Goal: Transaction & Acquisition: Purchase product/service

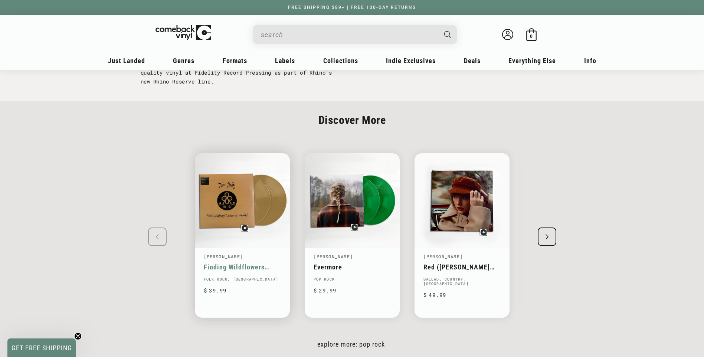
scroll to position [779, 0]
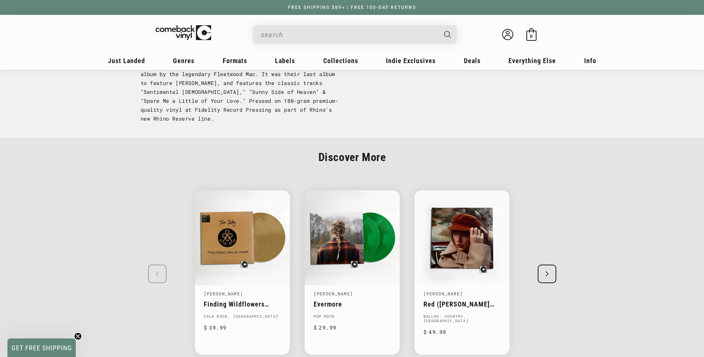
click at [285, 33] on input "When autocomplete results are available use up and down arrows to review and en…" at bounding box center [349, 34] width 176 height 15
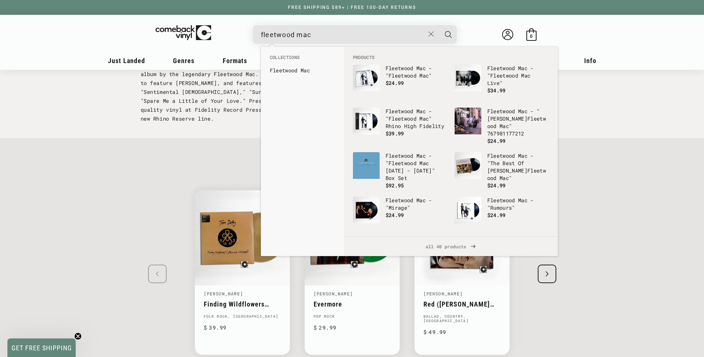
type input "fleetwood mac"
click at [439, 25] on button "Search" at bounding box center [448, 34] width 19 height 19
click at [447, 32] on icon "Search" at bounding box center [448, 34] width 7 height 7
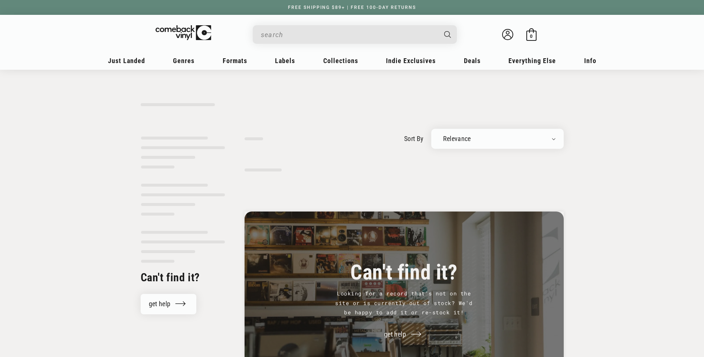
type input "fleetwood mac"
click at [321, 36] on input "fleetwood mac" at bounding box center [349, 34] width 176 height 15
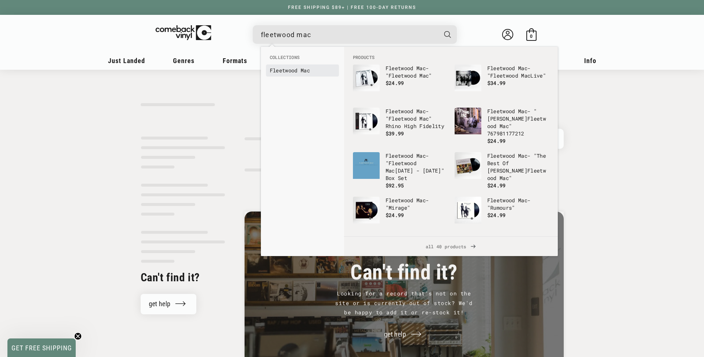
click at [306, 72] on b "Mac" at bounding box center [305, 70] width 9 height 7
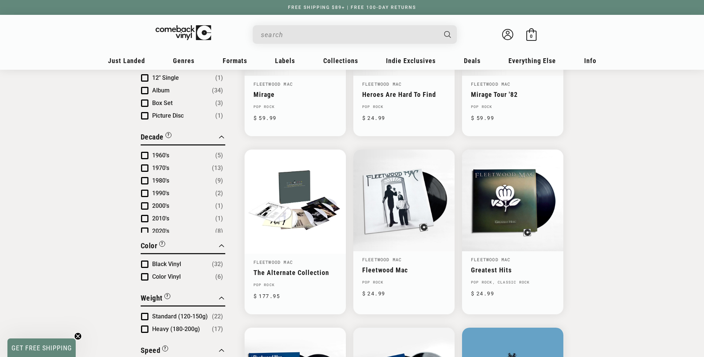
scroll to position [371, 0]
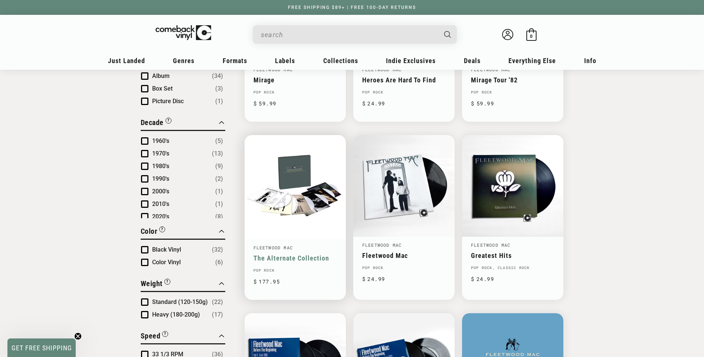
click at [292, 254] on link "The Alternate Collection" at bounding box center [294, 258] width 83 height 8
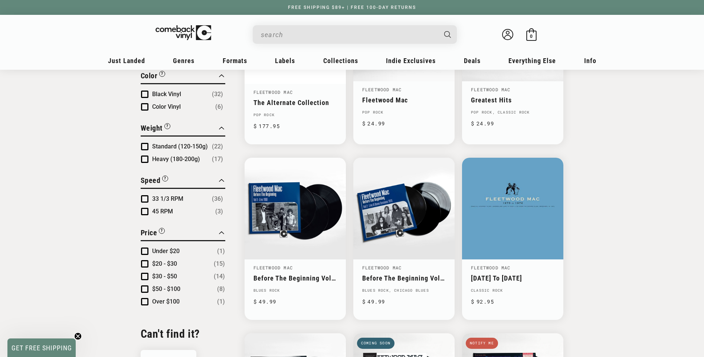
scroll to position [556, 0]
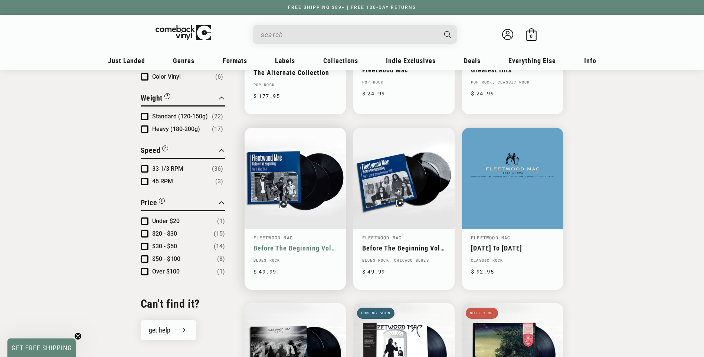
click at [296, 244] on link "Before The Beginning Vol 1: Live 1968" at bounding box center [294, 248] width 83 height 8
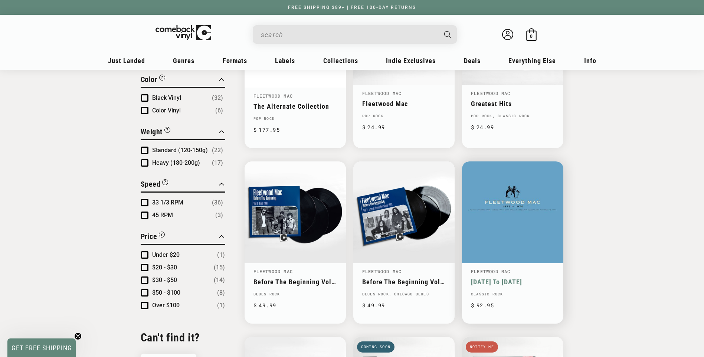
scroll to position [556, 0]
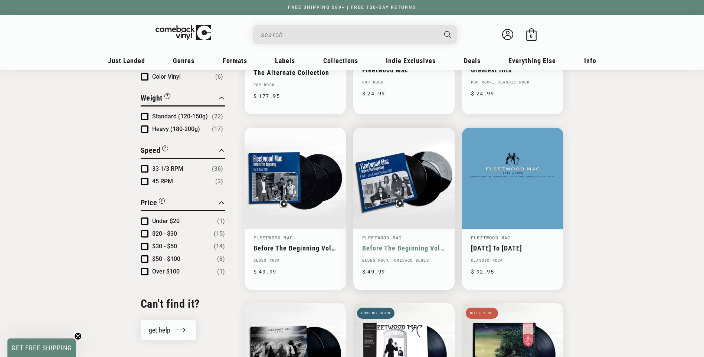
click at [416, 244] on link "Before The Beginning Vol 2: Live & Demo Sessions 1970" at bounding box center [403, 248] width 83 height 8
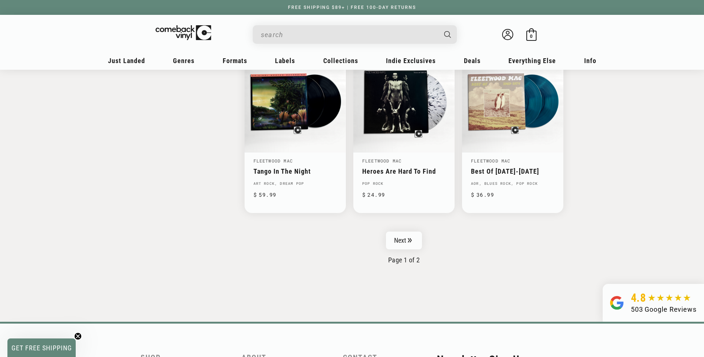
scroll to position [1187, 0]
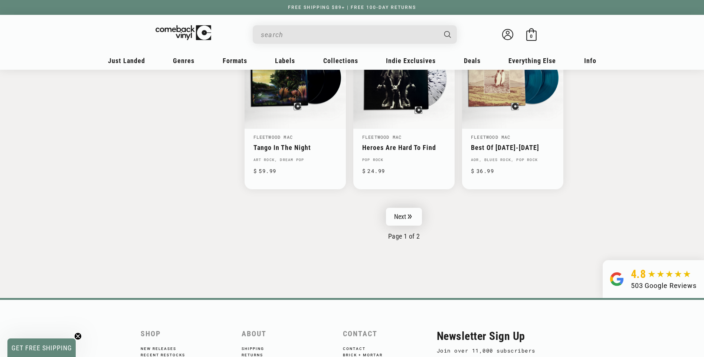
click at [406, 213] on link "Next" at bounding box center [404, 217] width 36 height 18
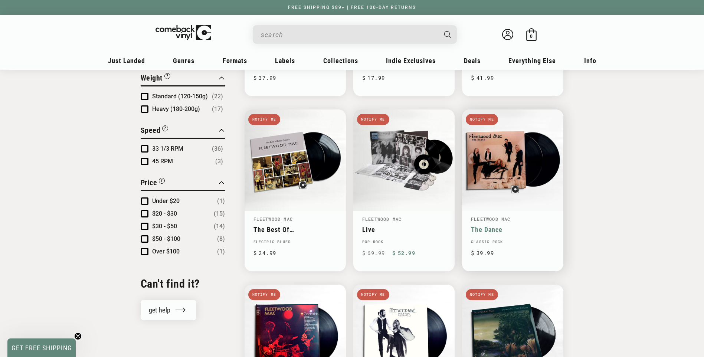
scroll to position [556, 0]
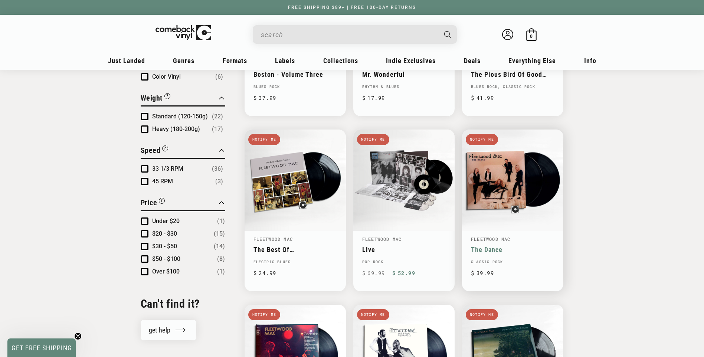
click at [493, 246] on link "The Dance" at bounding box center [512, 250] width 83 height 8
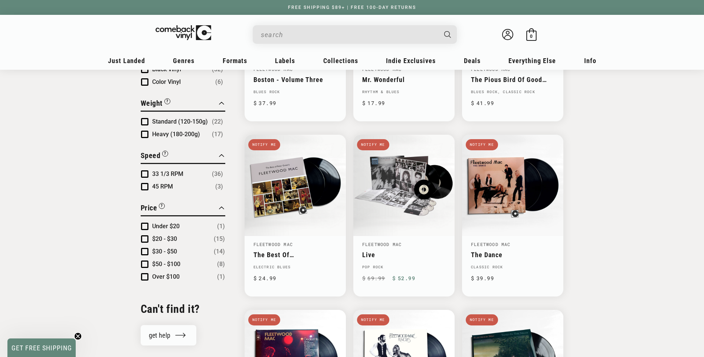
scroll to position [556, 0]
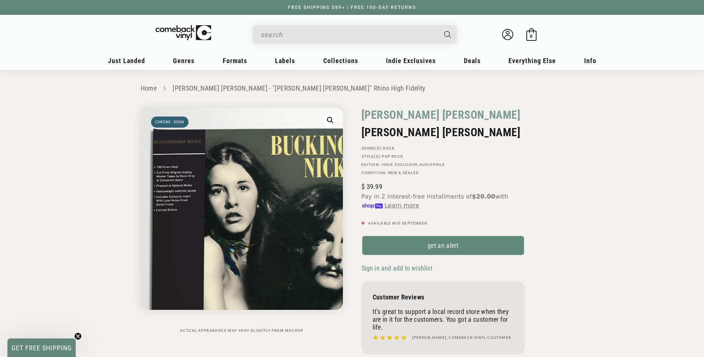
click at [173, 165] on img "Gallery Viewer" at bounding box center [242, 209] width 202 height 202
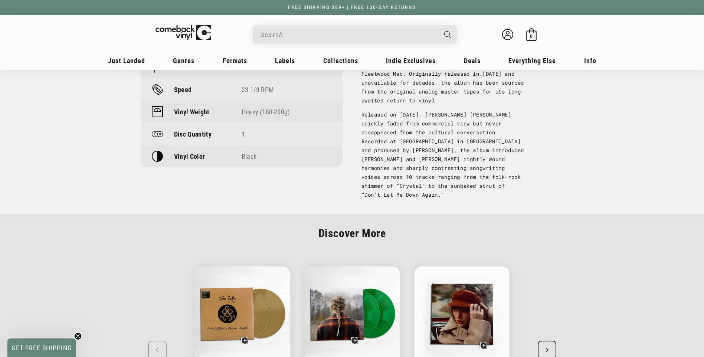
scroll to position [631, 0]
